Goal: Go to known website: Go to known website

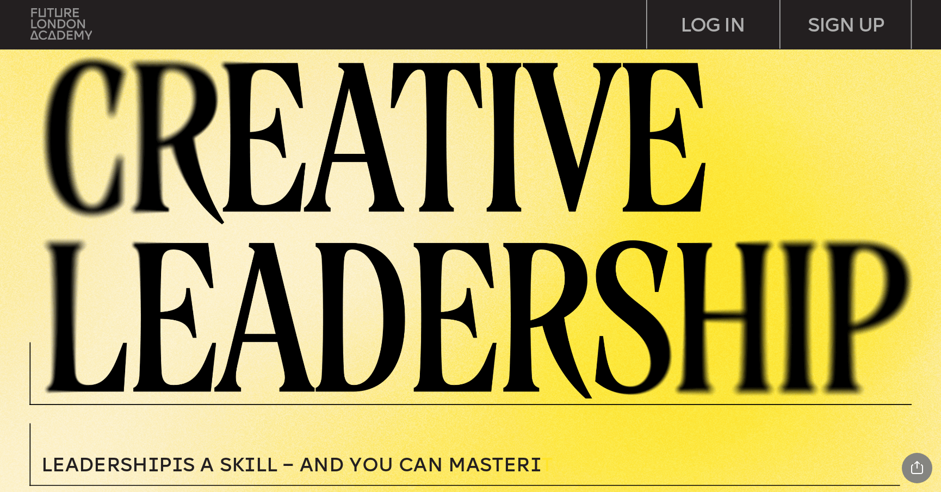
click at [72, 30] on img at bounding box center [60, 23] width 61 height 31
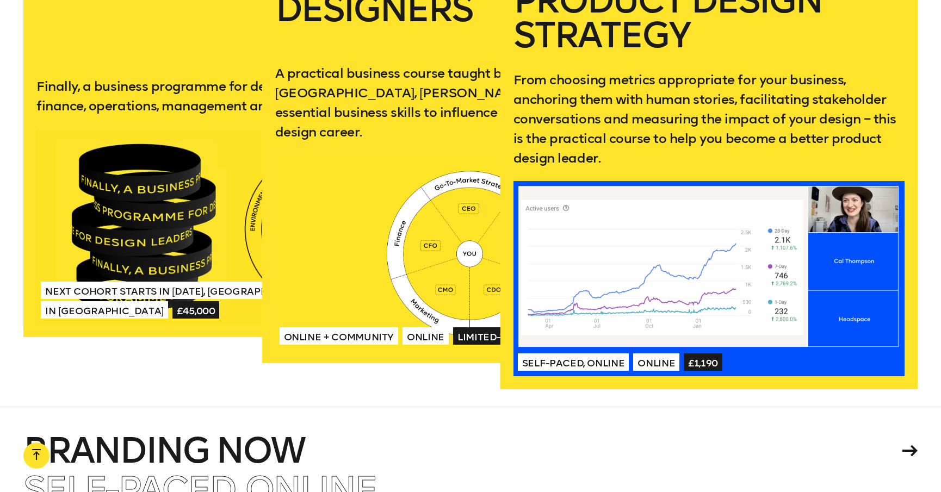
scroll to position [2390, 0]
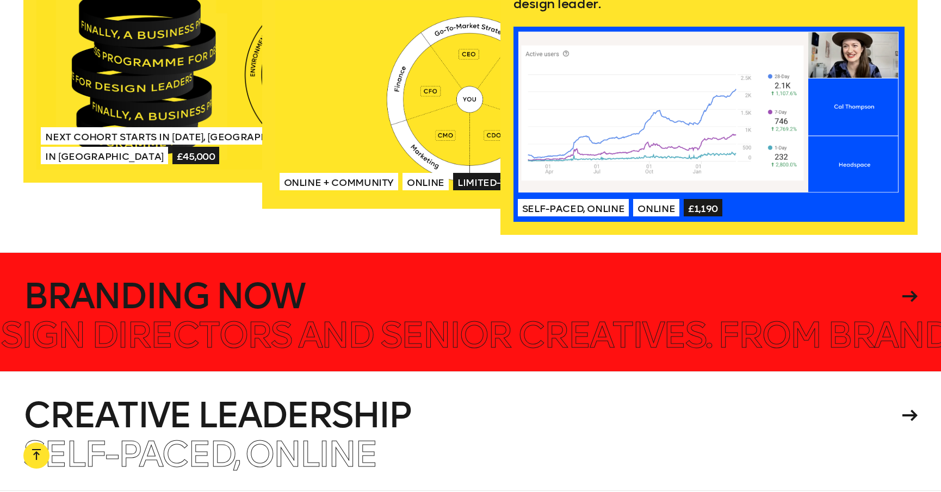
click at [399, 323] on div at bounding box center [470, 311] width 941 height 119
